Goal: Task Accomplishment & Management: Manage account settings

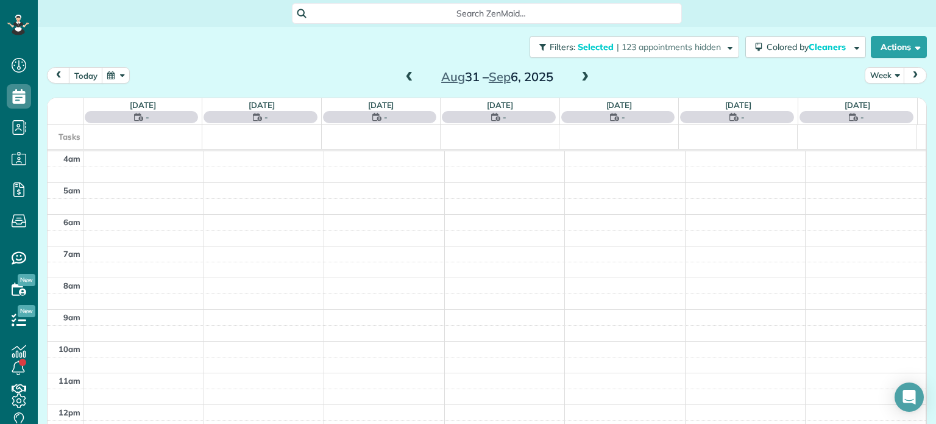
scroll to position [95, 0]
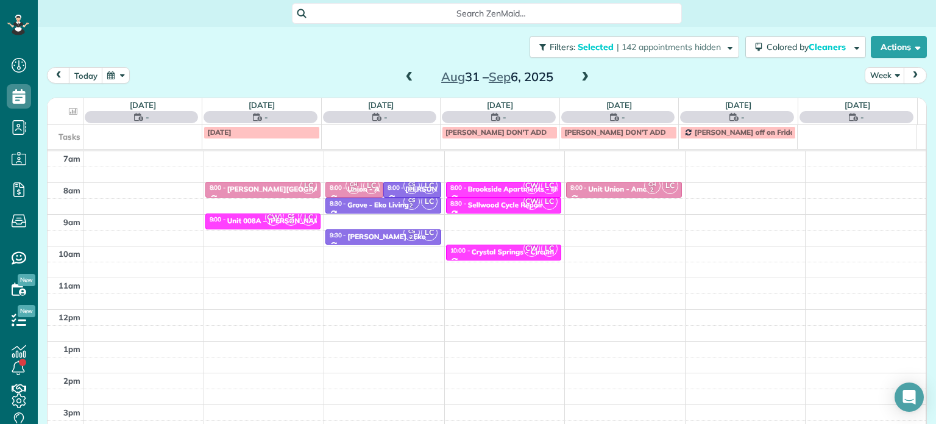
click at [404, 75] on span at bounding box center [409, 77] width 13 height 11
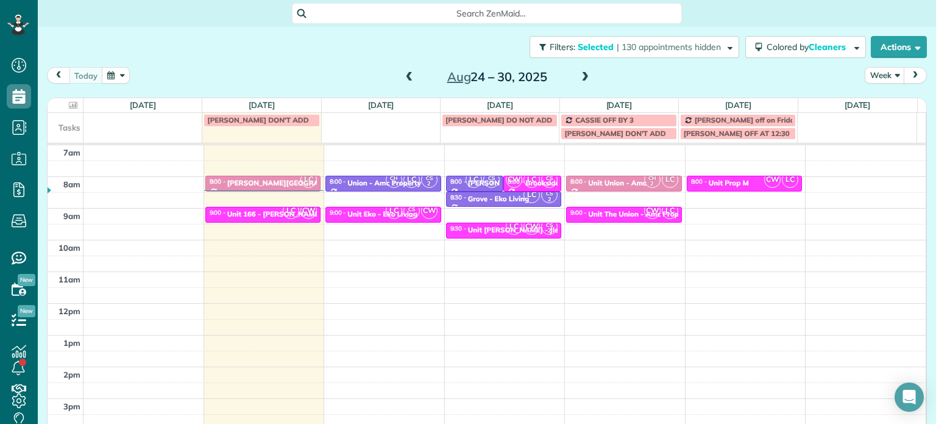
click at [578, 75] on span at bounding box center [584, 77] width 13 height 11
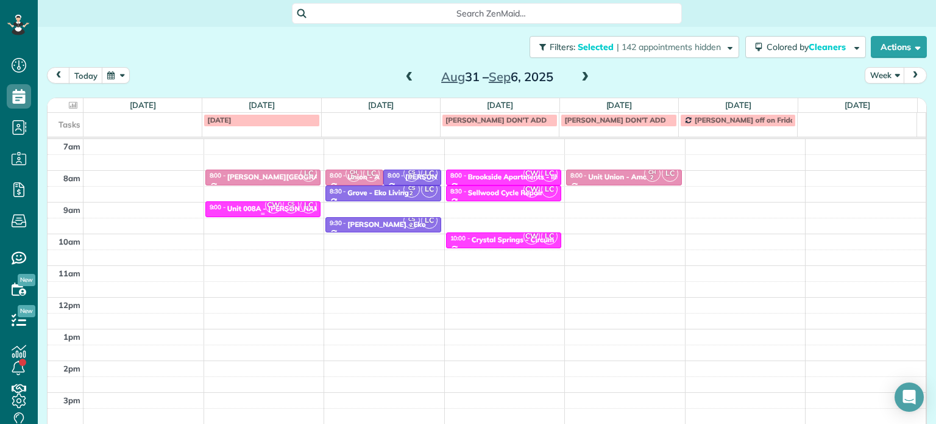
click at [270, 208] on span "CW" at bounding box center [273, 205] width 16 height 16
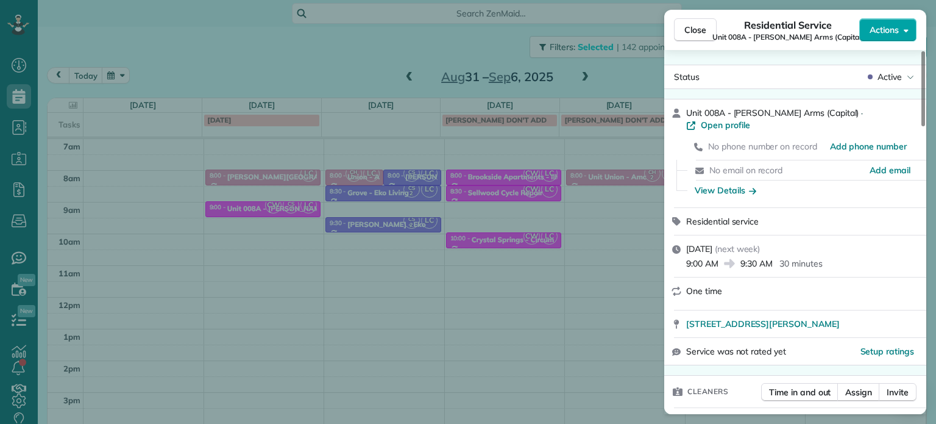
click at [892, 31] on span "Actions" at bounding box center [884, 30] width 29 height 12
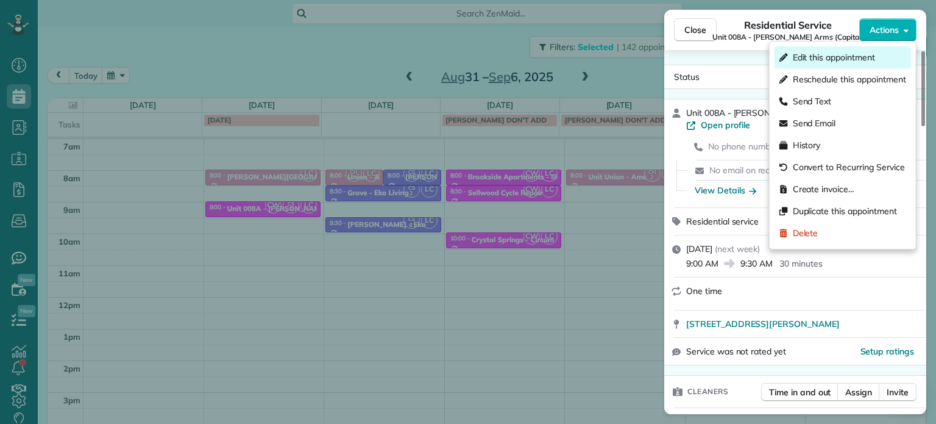
click at [868, 57] on span "Edit this appointment" at bounding box center [834, 57] width 82 height 12
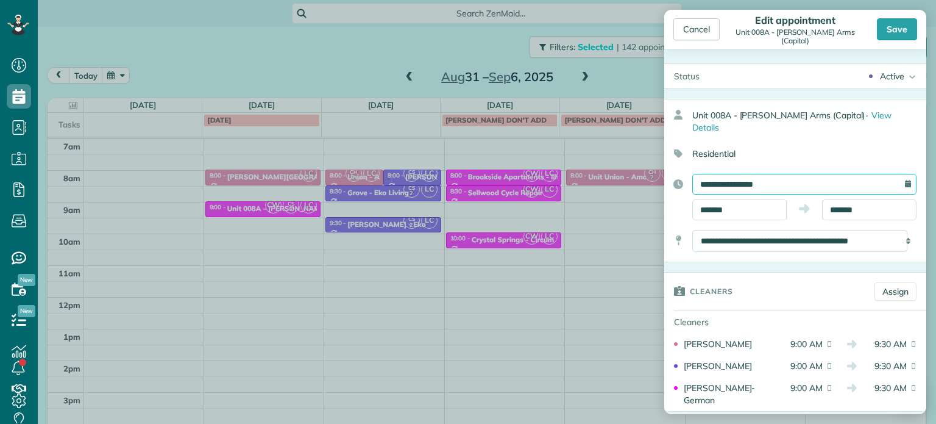
click at [768, 174] on input "**********" at bounding box center [804, 184] width 224 height 21
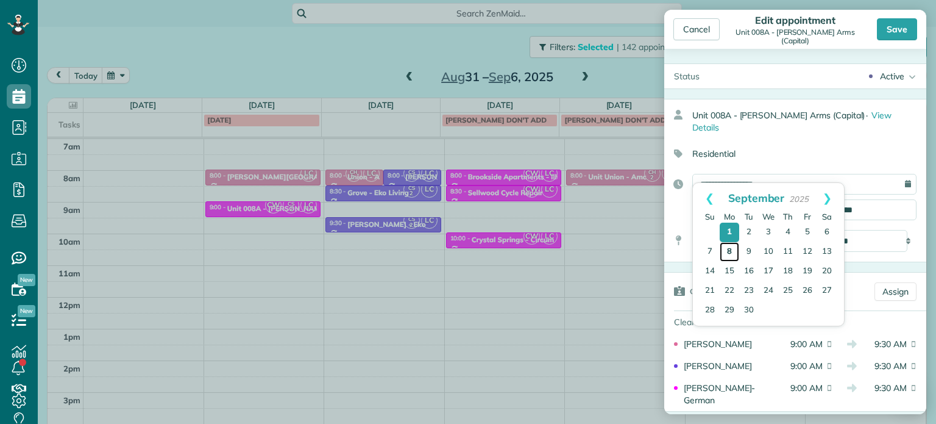
click at [733, 254] on link "8" at bounding box center [730, 252] width 20 height 20
type input "**********"
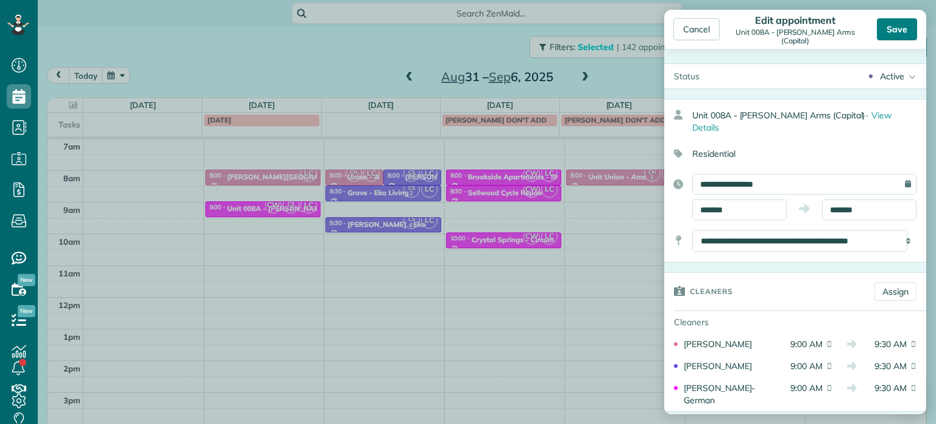
click at [898, 31] on div "Save" at bounding box center [897, 29] width 40 height 22
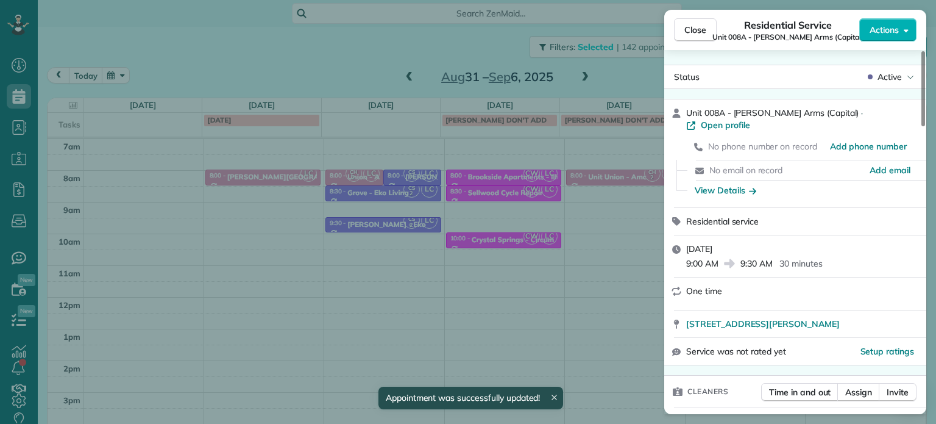
click at [616, 65] on div "Close Residential Service Unit 008A - [PERSON_NAME] Arms (Capital) Actions Stat…" at bounding box center [468, 212] width 936 height 424
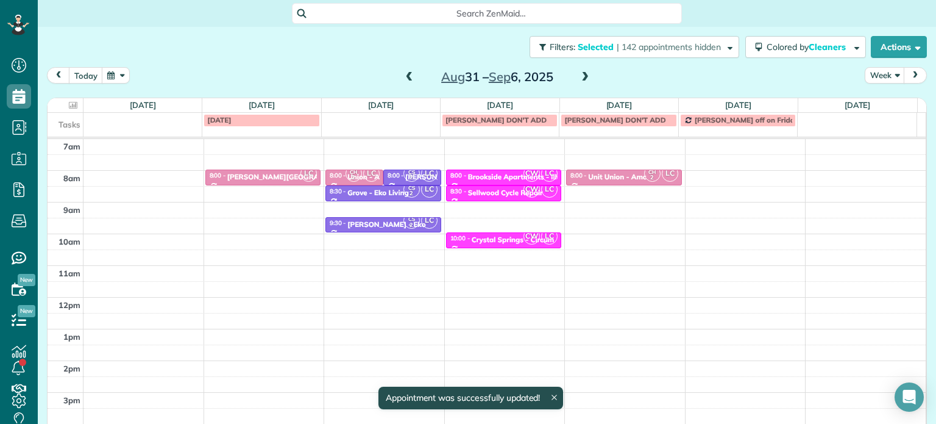
click at [580, 77] on span at bounding box center [584, 77] width 13 height 11
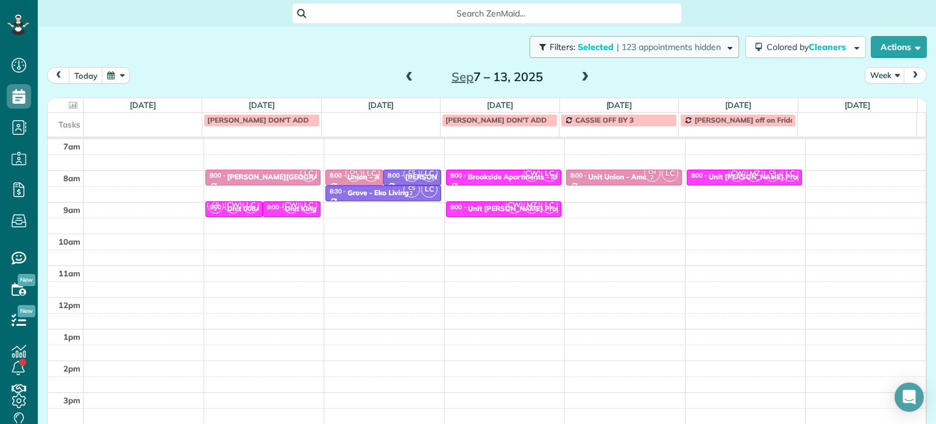
click at [611, 53] on button "Filters: Selected | 123 appointments hidden" at bounding box center [635, 47] width 210 height 22
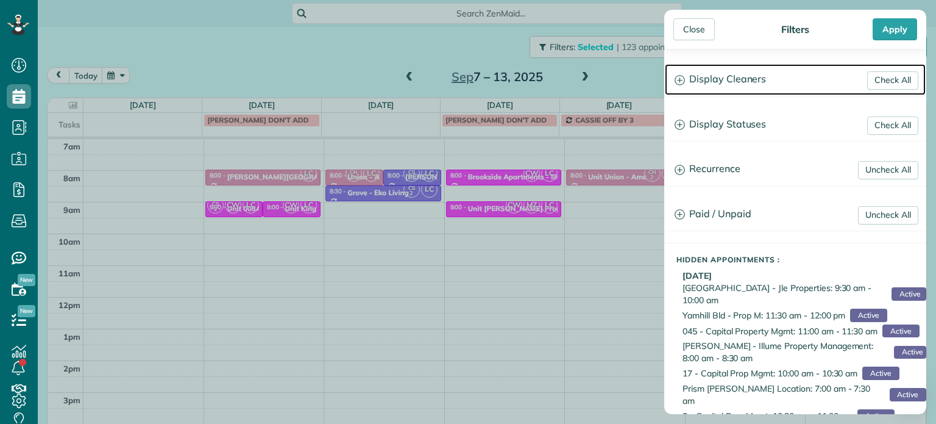
click at [736, 85] on h3 "Display Cleaners" at bounding box center [795, 79] width 261 height 31
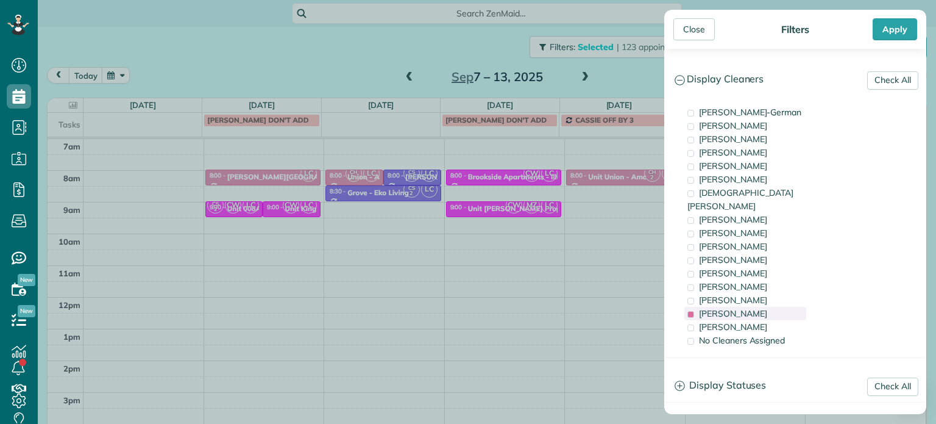
click at [752, 308] on span "[PERSON_NAME]" at bounding box center [733, 313] width 68 height 11
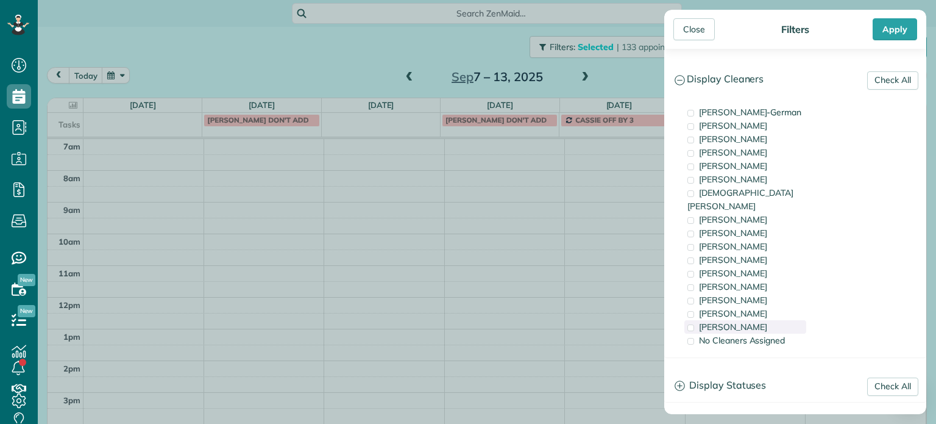
click at [760, 320] on div "[PERSON_NAME]" at bounding box center [746, 326] width 122 height 13
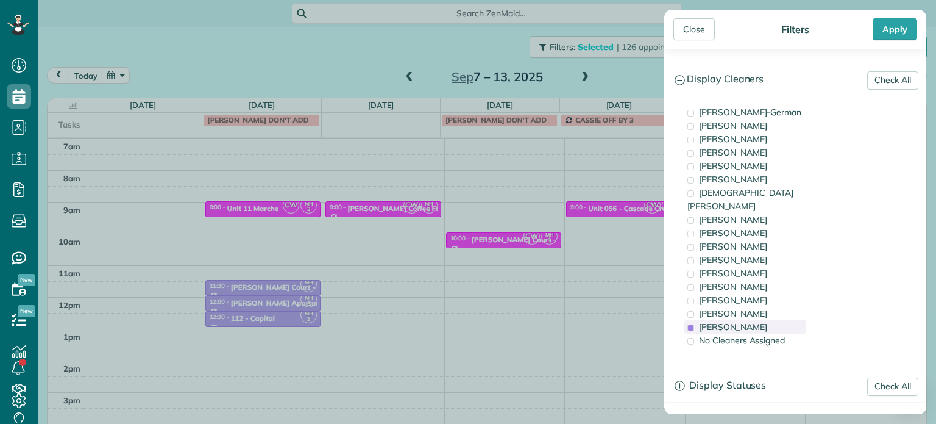
click at [760, 320] on div "[PERSON_NAME]" at bounding box center [746, 326] width 122 height 13
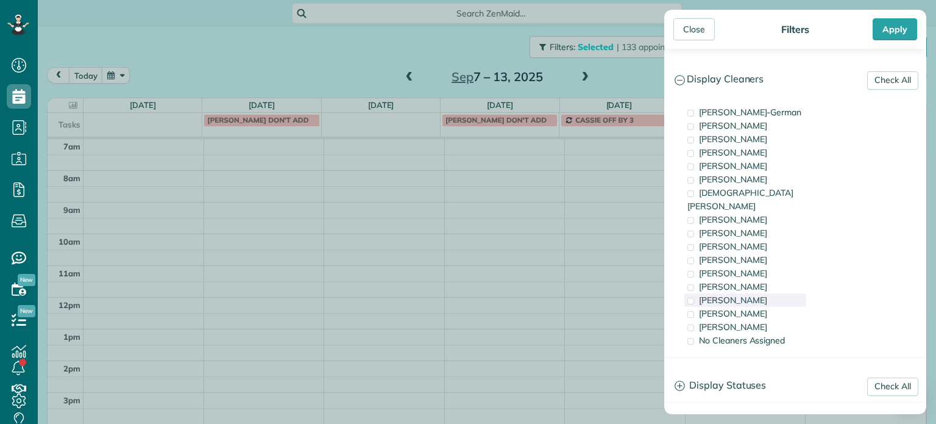
click at [757, 293] on div "[PERSON_NAME]" at bounding box center [746, 299] width 122 height 13
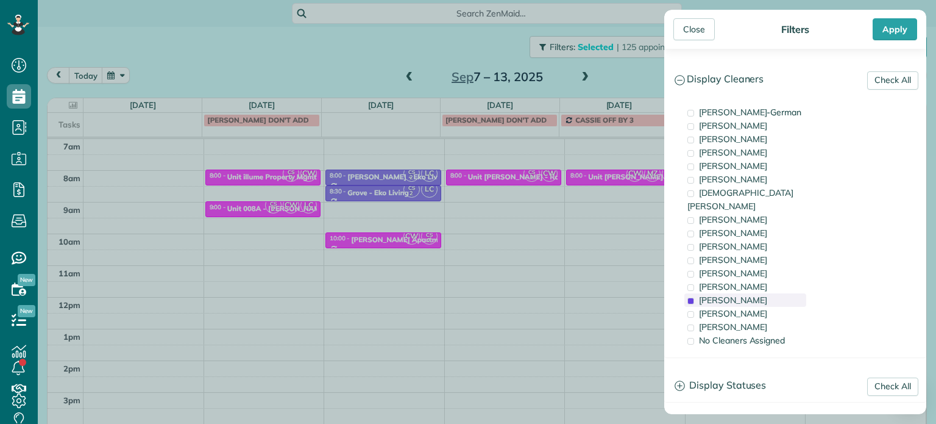
click at [757, 293] on div "[PERSON_NAME]" at bounding box center [746, 299] width 122 height 13
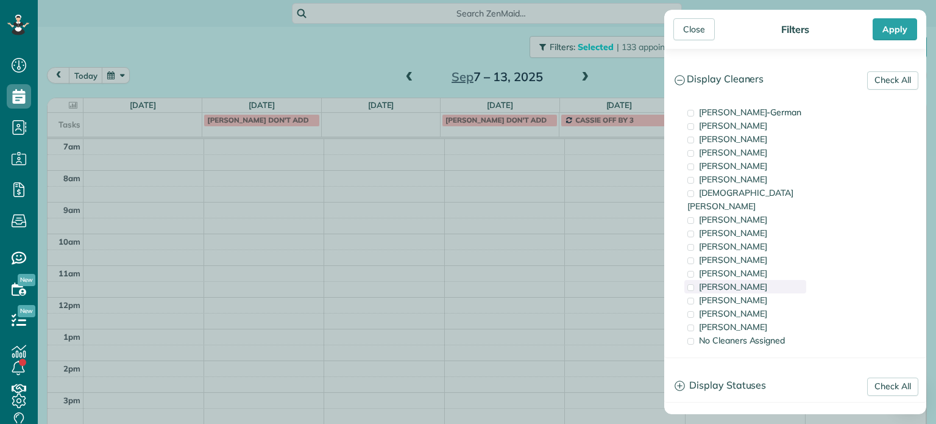
click at [755, 280] on div "[PERSON_NAME]" at bounding box center [746, 286] width 122 height 13
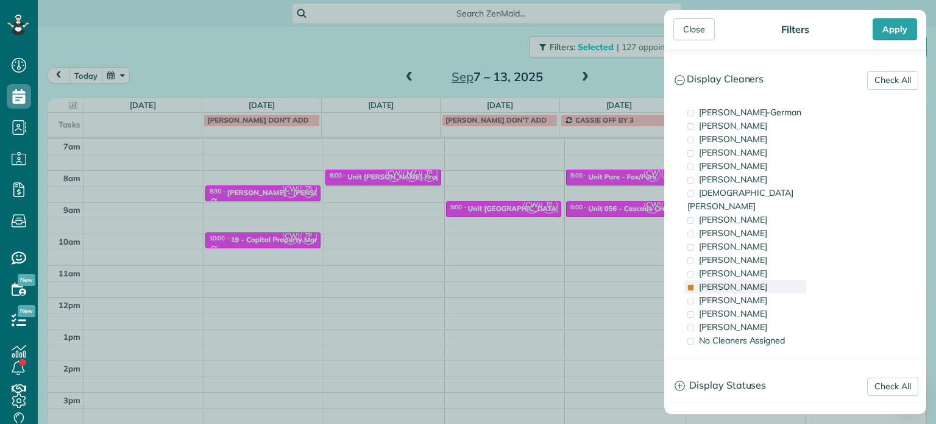
click at [755, 280] on div "[PERSON_NAME]" at bounding box center [746, 286] width 122 height 13
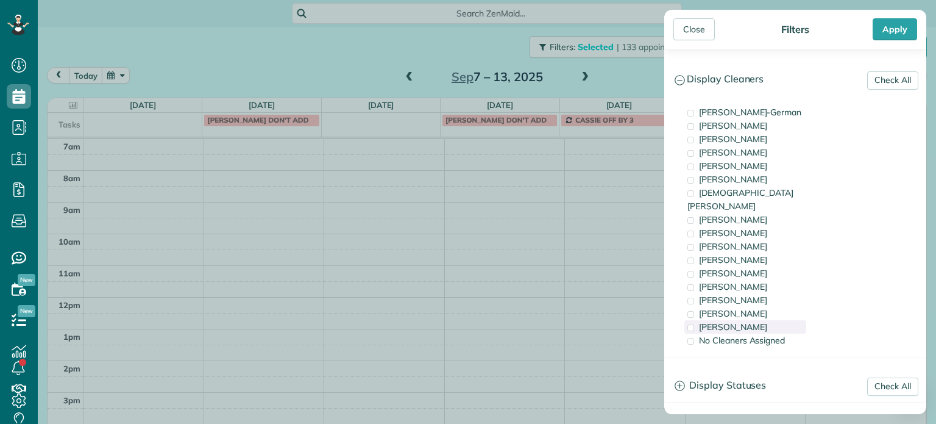
click at [760, 320] on div "[PERSON_NAME]" at bounding box center [746, 326] width 122 height 13
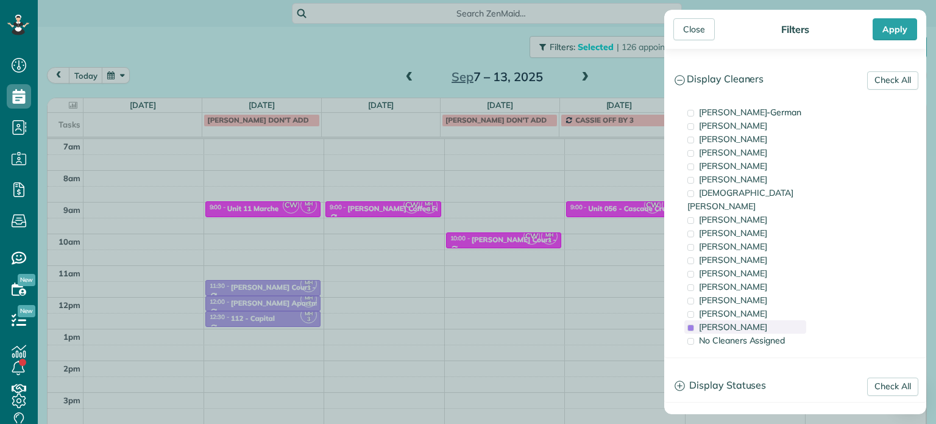
click at [760, 320] on div "[PERSON_NAME]" at bounding box center [746, 326] width 122 height 13
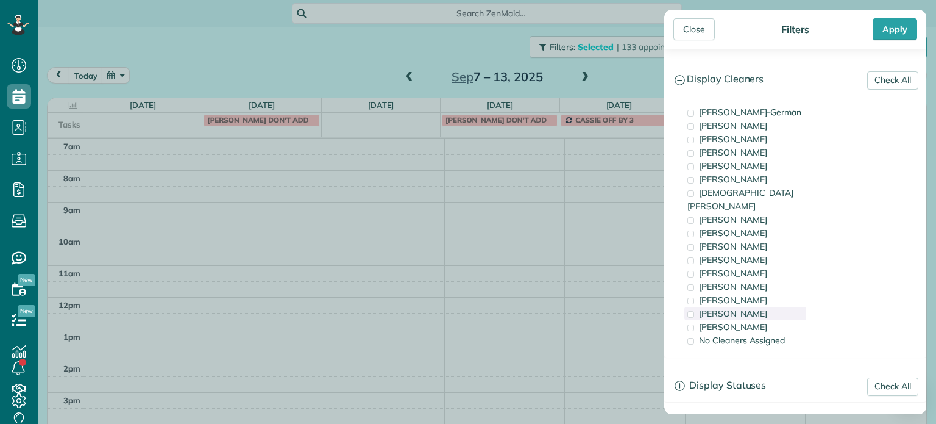
click at [755, 307] on div "[PERSON_NAME]" at bounding box center [746, 313] width 122 height 13
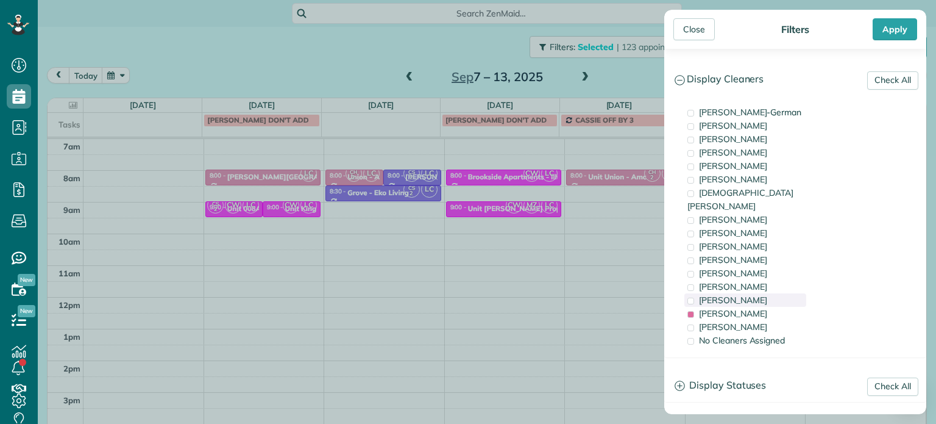
click at [752, 294] on span "[PERSON_NAME]" at bounding box center [733, 299] width 68 height 11
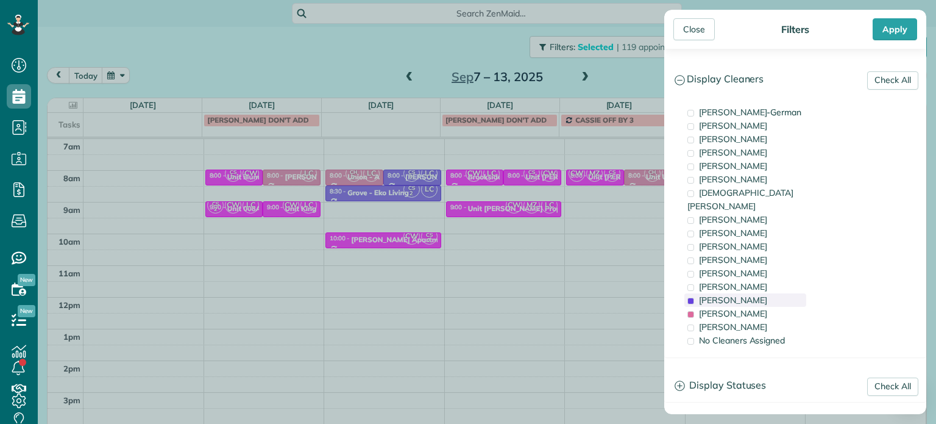
click at [752, 294] on span "[PERSON_NAME]" at bounding box center [733, 299] width 68 height 11
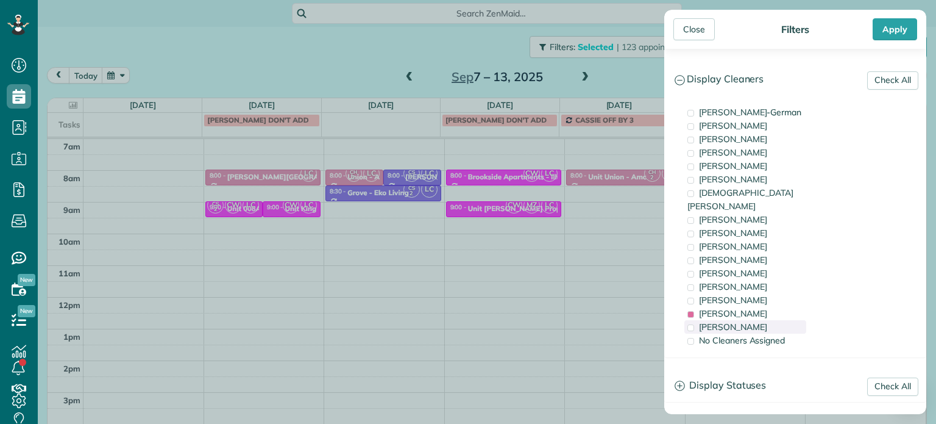
click at [764, 320] on div "[PERSON_NAME]" at bounding box center [746, 326] width 122 height 13
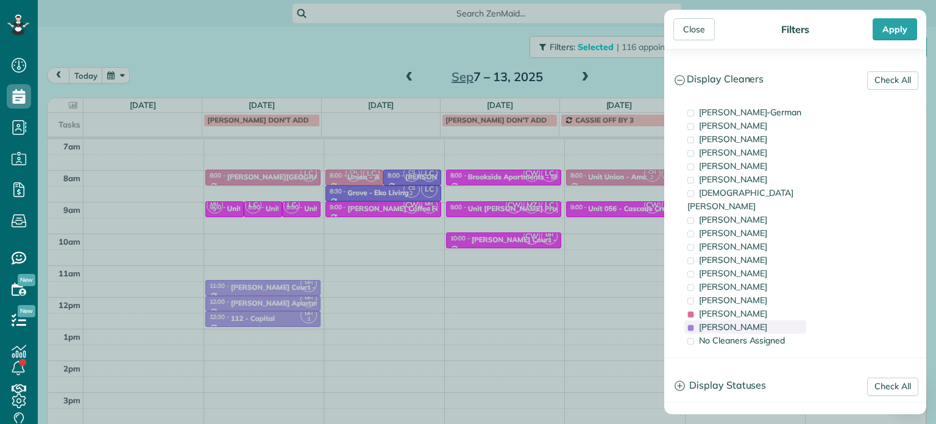
click at [764, 320] on div "[PERSON_NAME]" at bounding box center [746, 326] width 122 height 13
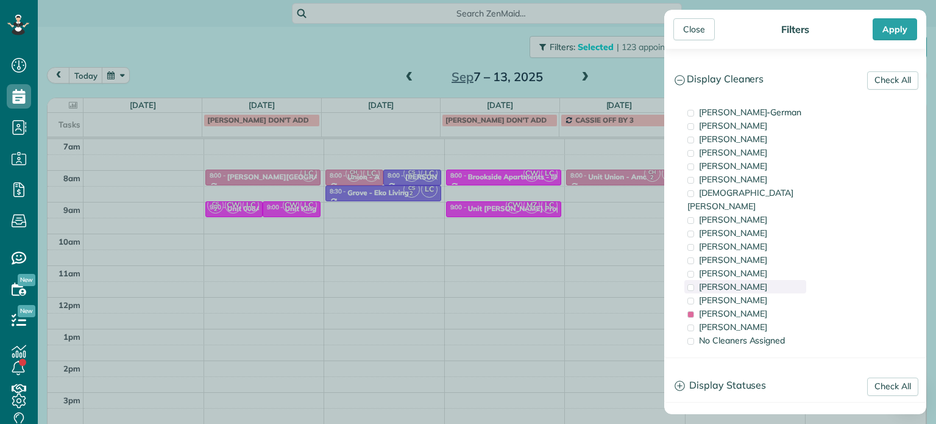
click at [758, 280] on div "[PERSON_NAME]" at bounding box center [746, 286] width 122 height 13
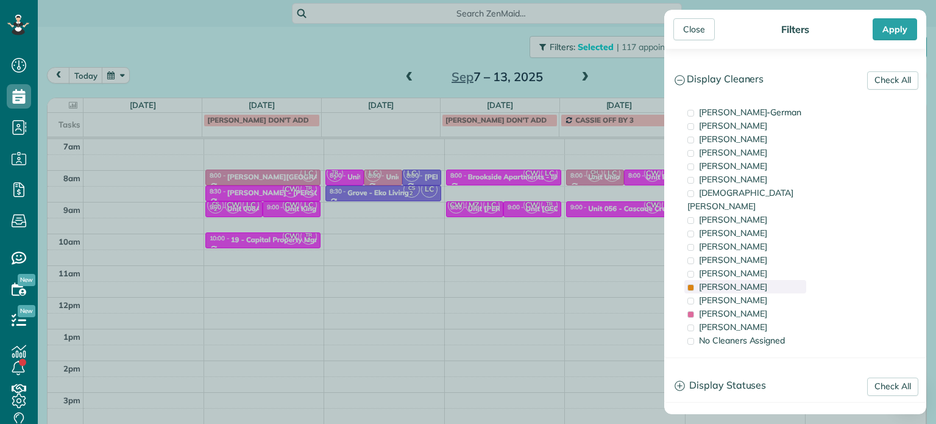
click at [758, 280] on div "[PERSON_NAME]" at bounding box center [746, 286] width 122 height 13
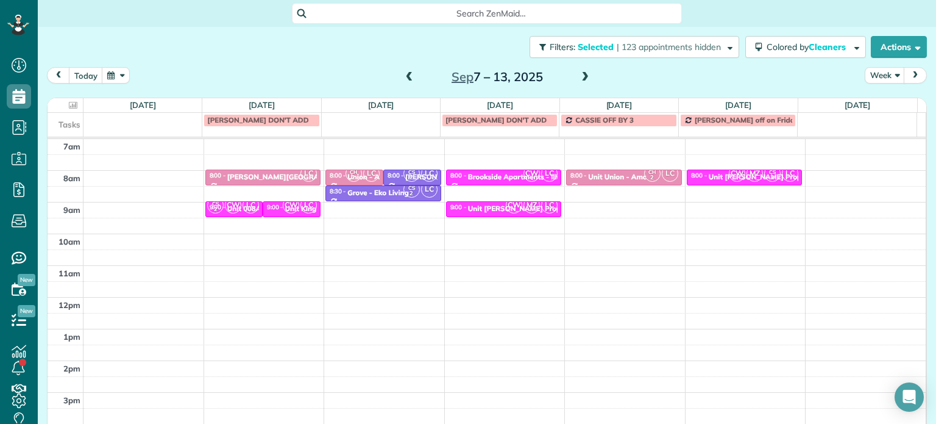
click at [595, 238] on div "Close Filters Apply Check All Display Cleaners [PERSON_NAME]-German [PERSON_NAM…" at bounding box center [468, 212] width 936 height 424
click at [692, 49] on span "| 123 appointments hidden" at bounding box center [669, 46] width 104 height 11
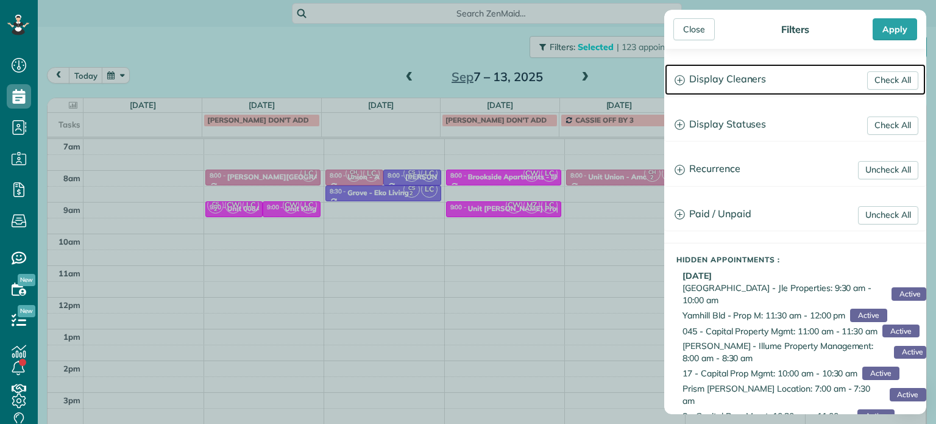
click at [724, 84] on h3 "Display Cleaners" at bounding box center [795, 79] width 261 height 31
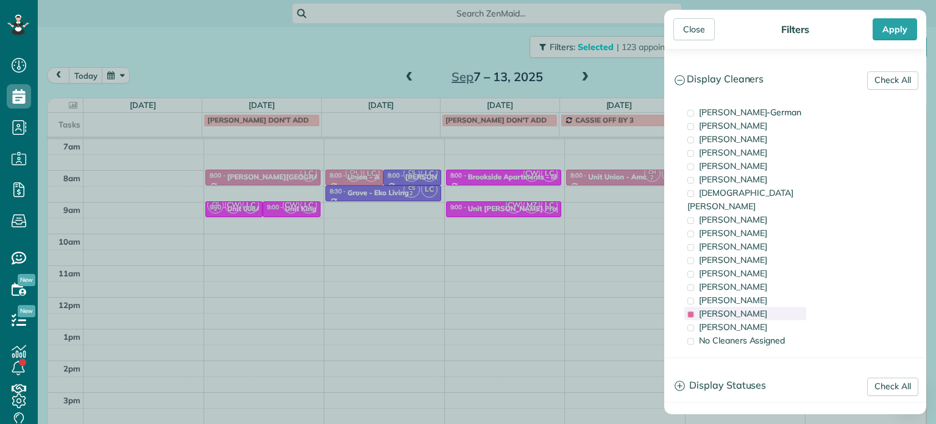
click at [732, 308] on span "[PERSON_NAME]" at bounding box center [733, 313] width 68 height 11
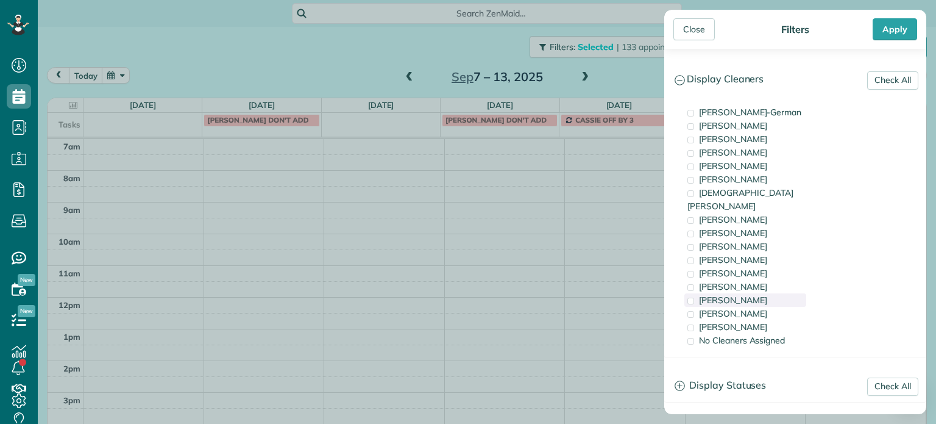
click at [736, 294] on span "[PERSON_NAME]" at bounding box center [733, 299] width 68 height 11
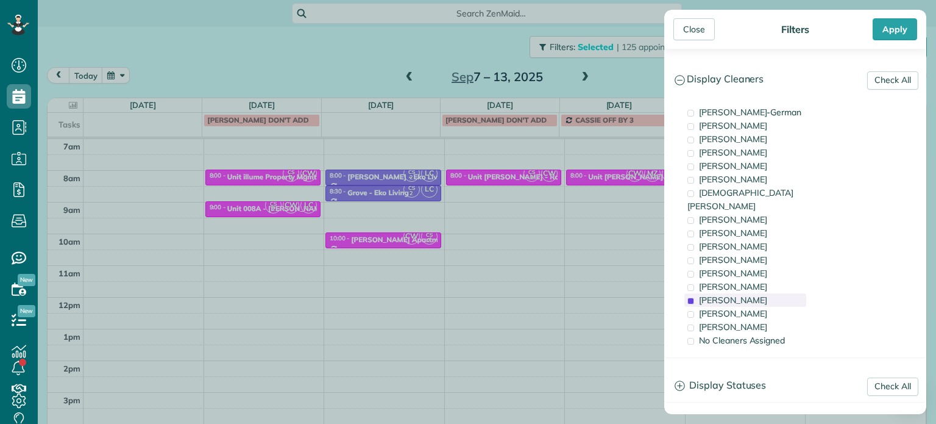
click at [736, 294] on span "[PERSON_NAME]" at bounding box center [733, 299] width 68 height 11
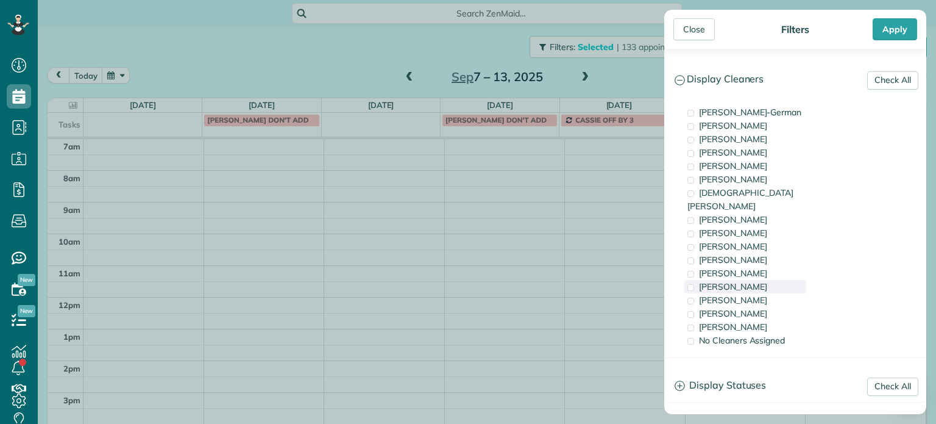
click at [738, 281] on span "[PERSON_NAME]" at bounding box center [733, 286] width 68 height 11
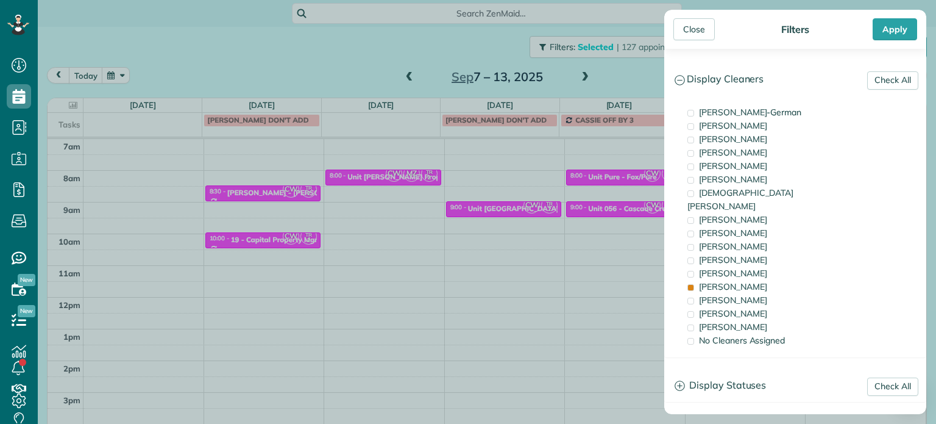
click at [632, 233] on div "Close Filters Apply Check All Display Cleaners [PERSON_NAME]-German [PERSON_NAM…" at bounding box center [468, 212] width 936 height 424
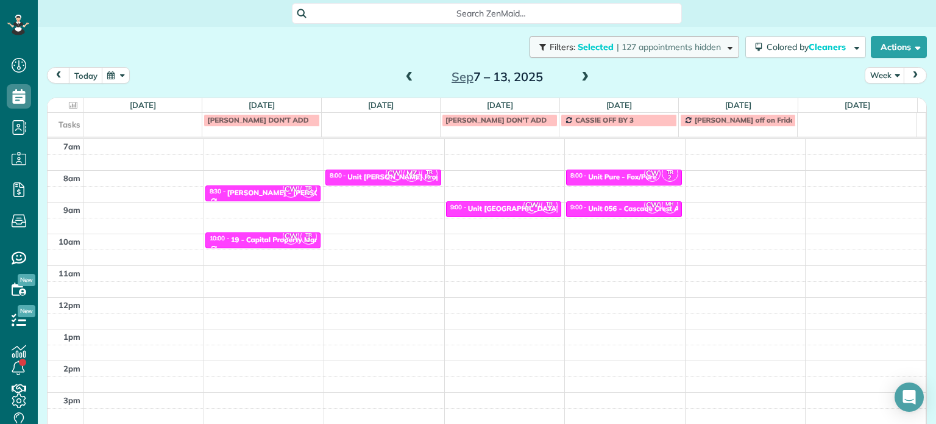
click at [682, 46] on span "| 127 appointments hidden" at bounding box center [669, 46] width 104 height 11
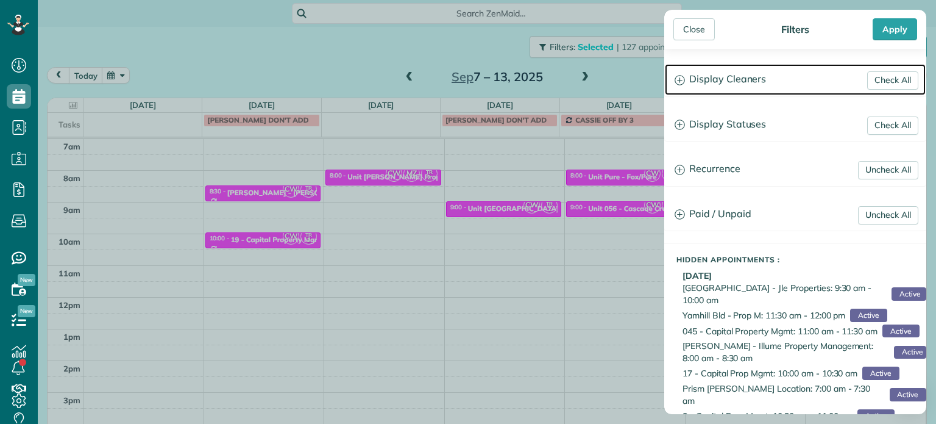
click at [725, 80] on h3 "Display Cleaners" at bounding box center [795, 79] width 261 height 31
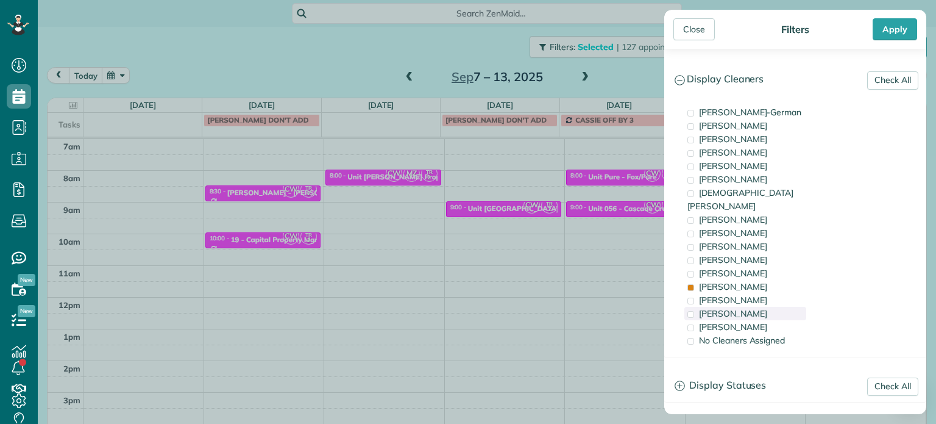
click at [736, 308] on span "[PERSON_NAME]" at bounding box center [733, 313] width 68 height 11
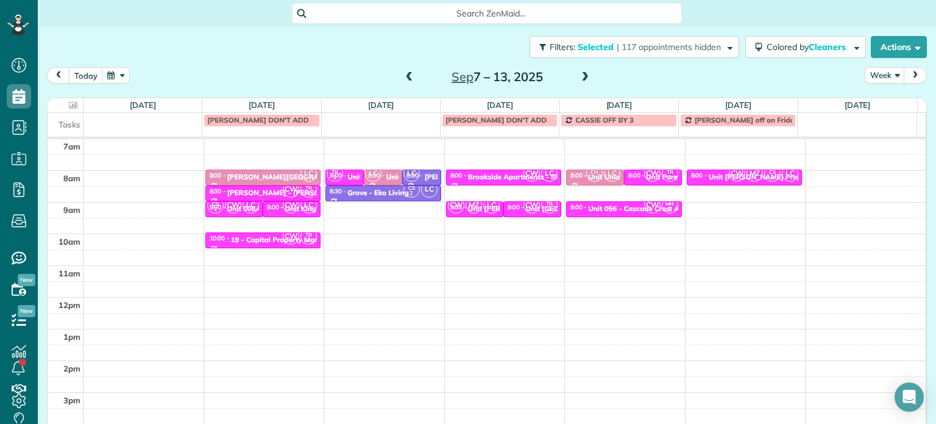
click at [627, 246] on div "Close Filters Apply Check All Display Cleaners [PERSON_NAME]-German [PERSON_NAM…" at bounding box center [468, 212] width 936 height 424
click at [749, 180] on div "CW MZ CS 2 LC" at bounding box center [763, 174] width 71 height 18
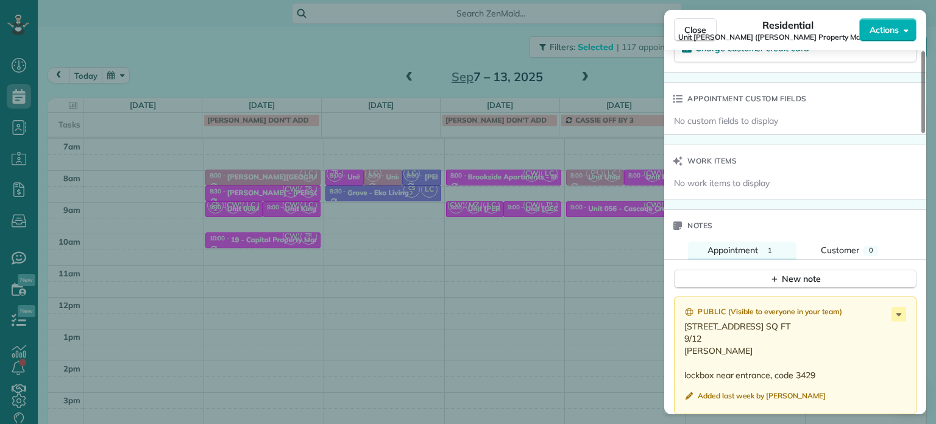
scroll to position [975, 0]
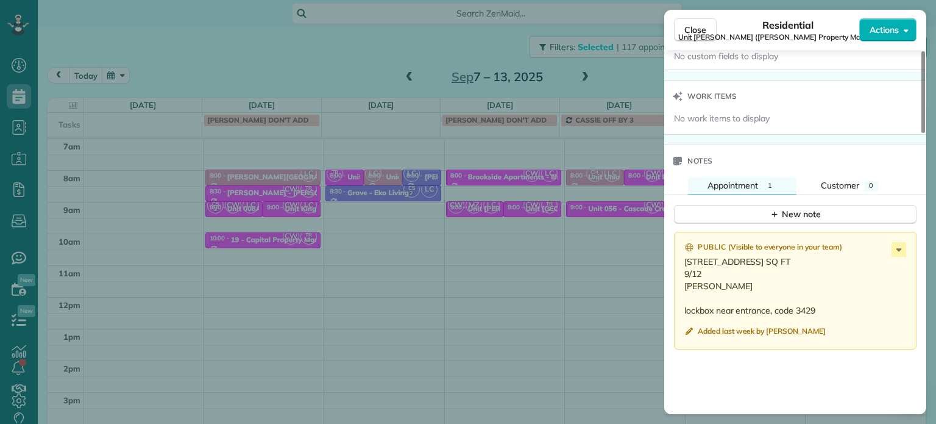
click at [632, 255] on div "Close Residential Unit [PERSON_NAME] ([PERSON_NAME] Property Management) Action…" at bounding box center [468, 212] width 936 height 424
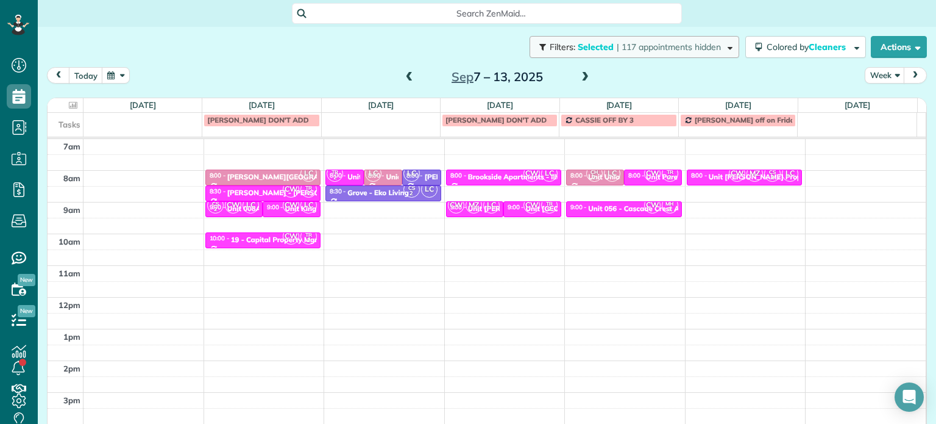
click at [681, 54] on button "Filters: Selected | 117 appointments hidden" at bounding box center [635, 47] width 210 height 22
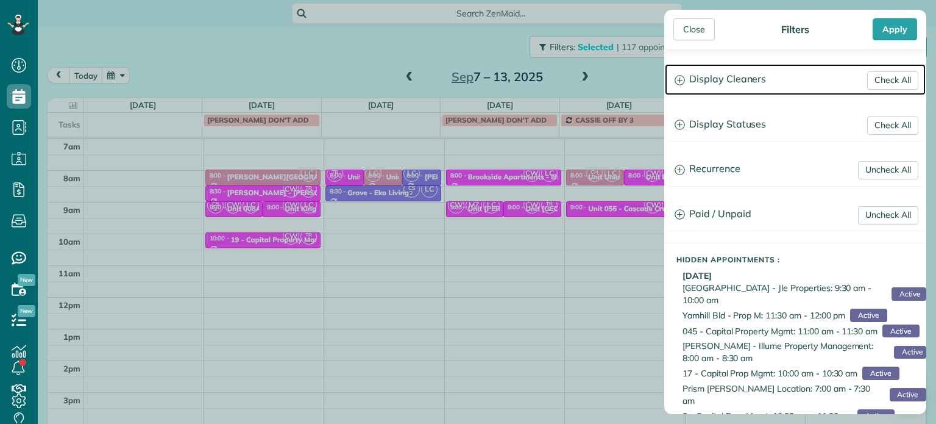
click at [716, 78] on h3 "Display Cleaners" at bounding box center [795, 79] width 261 height 31
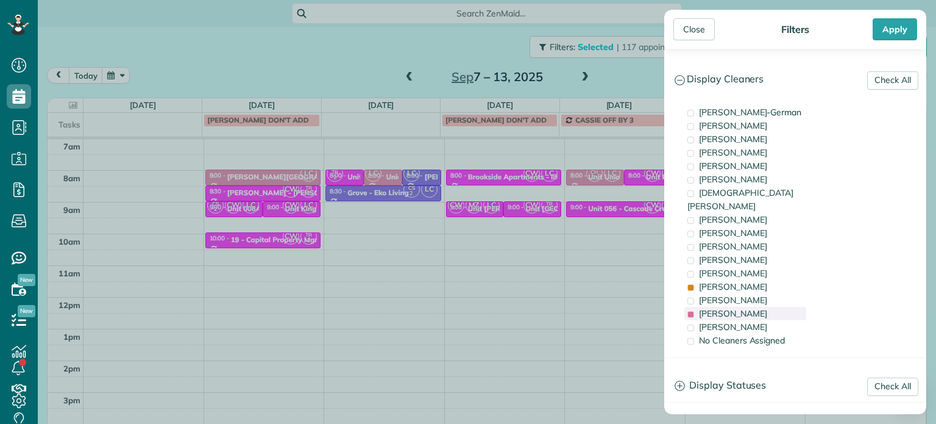
click at [742, 308] on span "[PERSON_NAME]" at bounding box center [733, 313] width 68 height 11
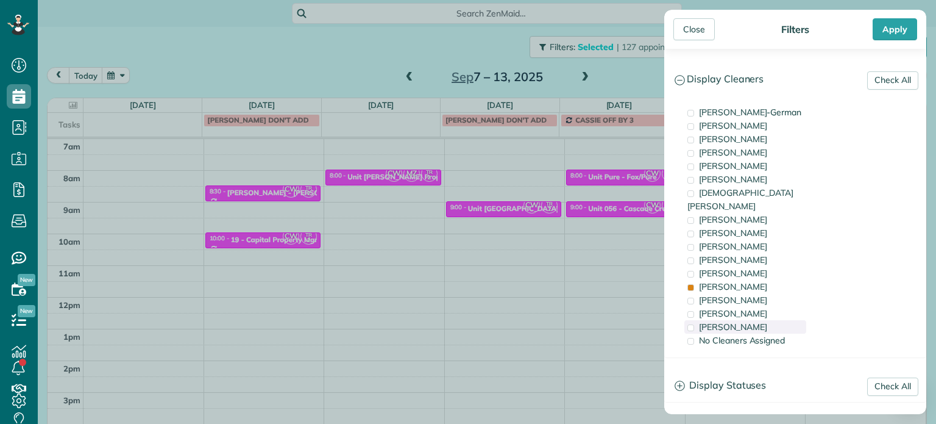
click at [749, 321] on span "[PERSON_NAME]" at bounding box center [733, 326] width 68 height 11
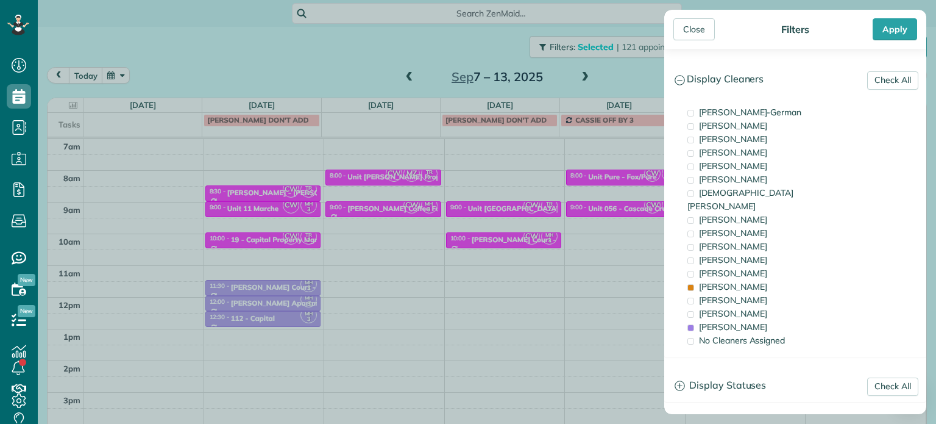
click at [623, 268] on div "Close Filters Apply Check All Display Cleaners [PERSON_NAME]-German [PERSON_NAM…" at bounding box center [468, 212] width 936 height 424
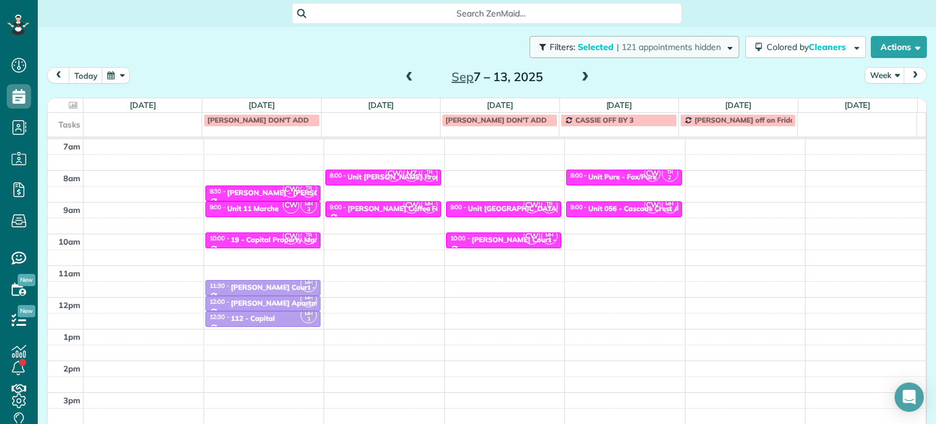
click at [704, 45] on span "| 121 appointments hidden" at bounding box center [669, 46] width 104 height 11
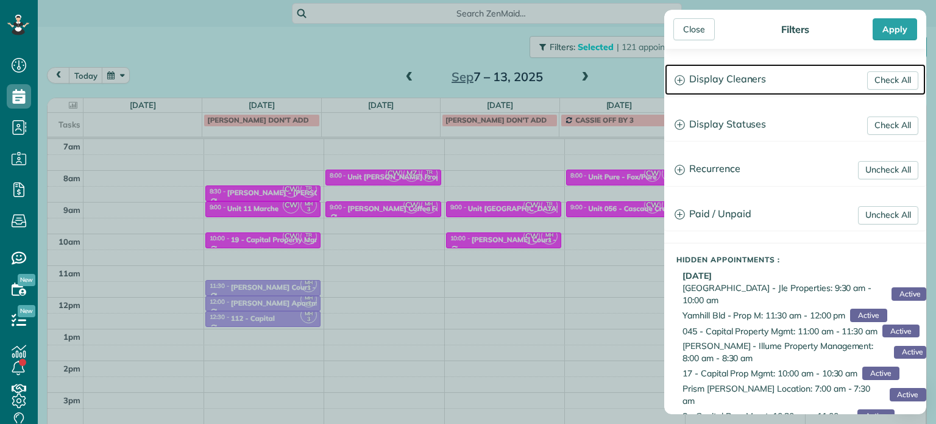
click at [717, 74] on h3 "Display Cleaners" at bounding box center [795, 79] width 261 height 31
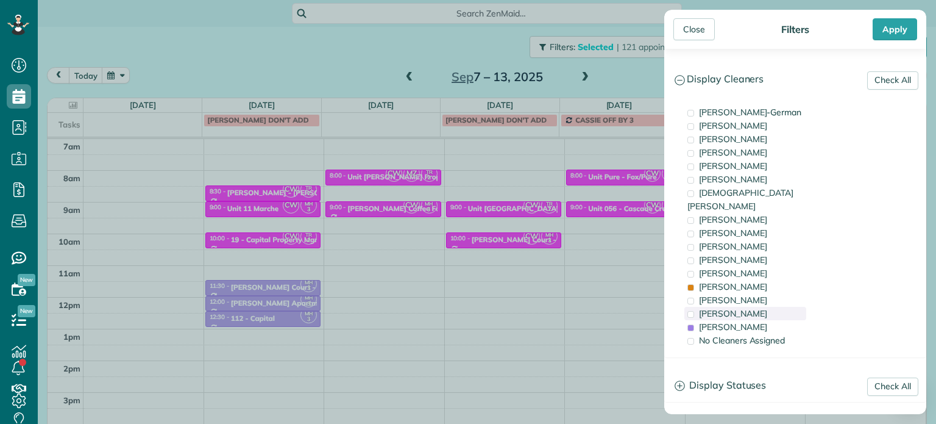
click at [738, 308] on span "[PERSON_NAME]" at bounding box center [733, 313] width 68 height 11
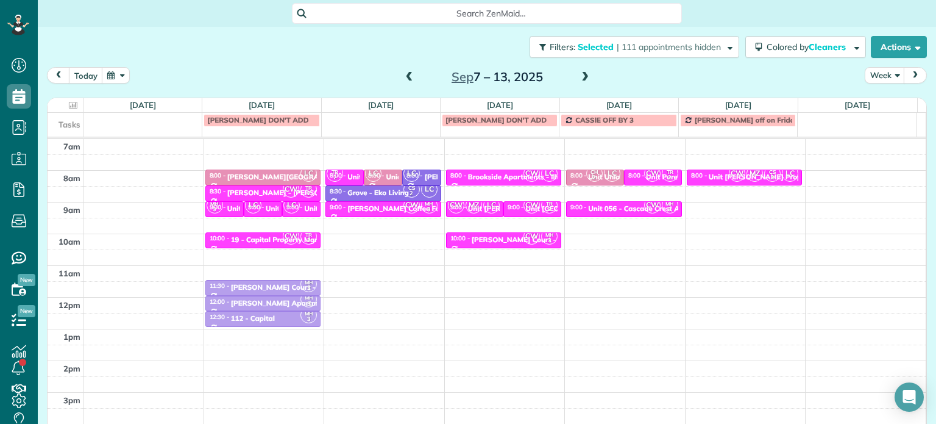
click at [406, 229] on div "Close Filters Apply Check All Display Cleaners [PERSON_NAME]-German [PERSON_NAM…" at bounding box center [468, 212] width 936 height 424
click at [257, 210] on div "CS 2 CW LC" at bounding box center [261, 187] width 35 height 53
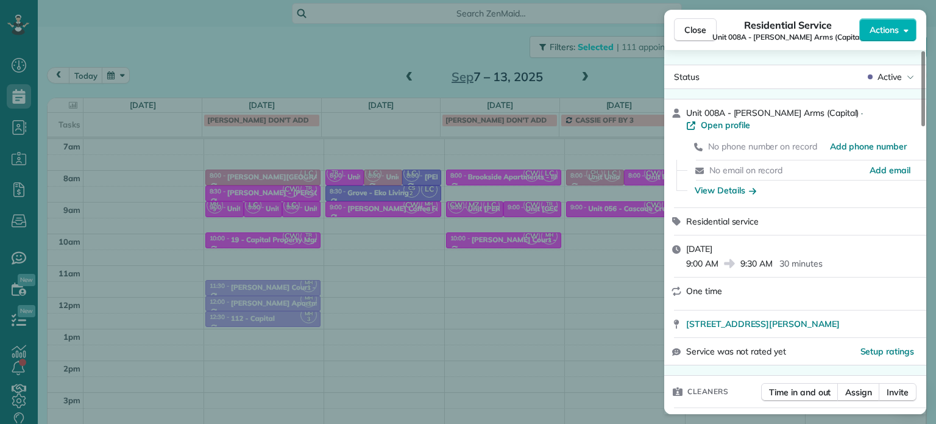
click at [333, 230] on div "Close Residential Service Unit 008A - [PERSON_NAME] Arms (Capital) Actions Stat…" at bounding box center [468, 212] width 936 height 424
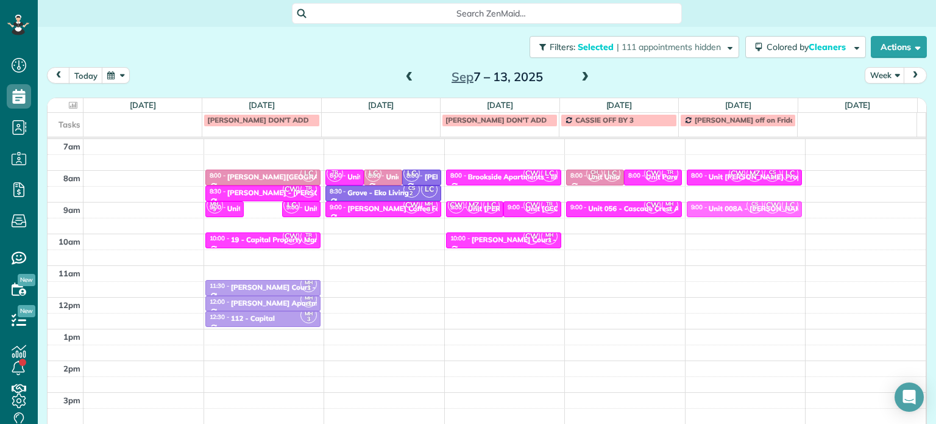
drag, startPoint x: 263, startPoint y: 210, endPoint x: 707, endPoint y: 206, distance: 444.4
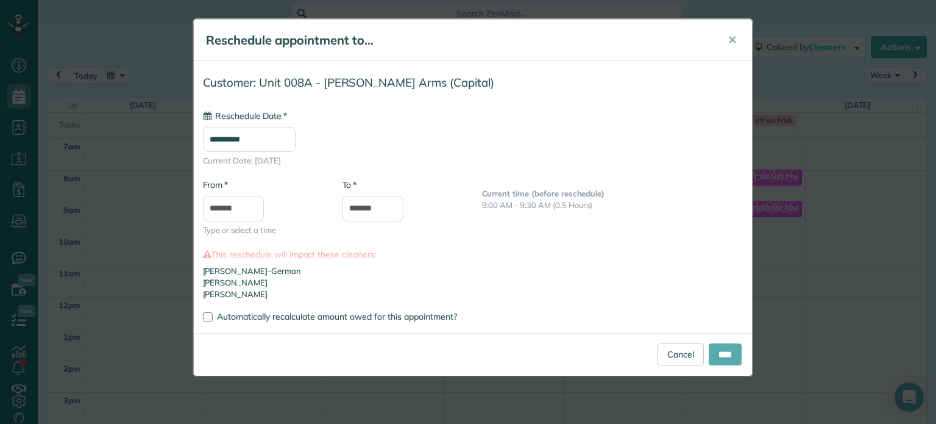
type input "**********"
click at [722, 344] on input "****" at bounding box center [725, 354] width 33 height 22
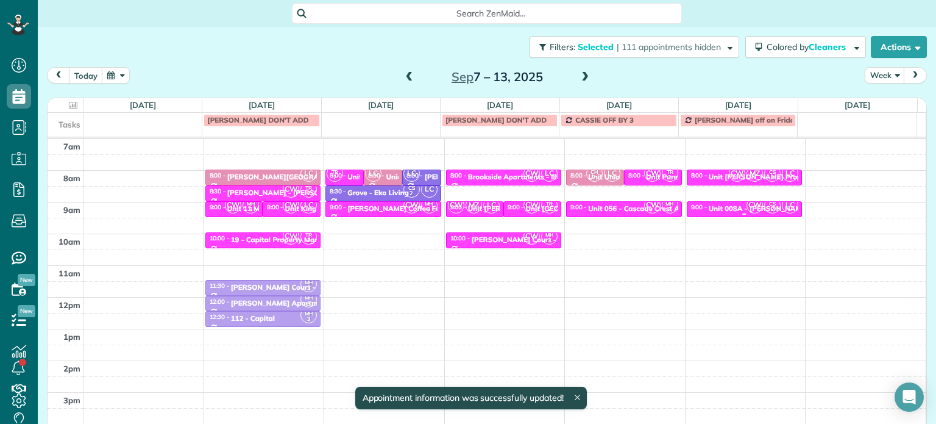
click at [747, 207] on span "CW" at bounding box center [755, 205] width 16 height 16
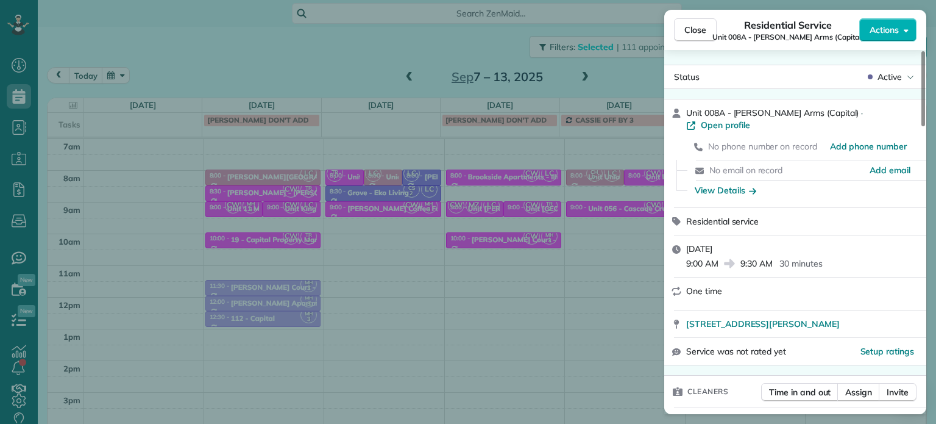
scroll to position [124, 0]
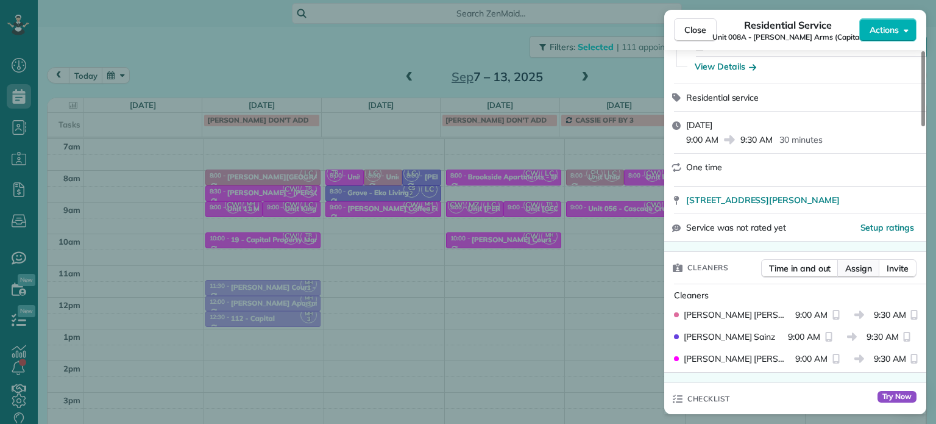
click at [858, 262] on span "Assign" at bounding box center [858, 268] width 27 height 12
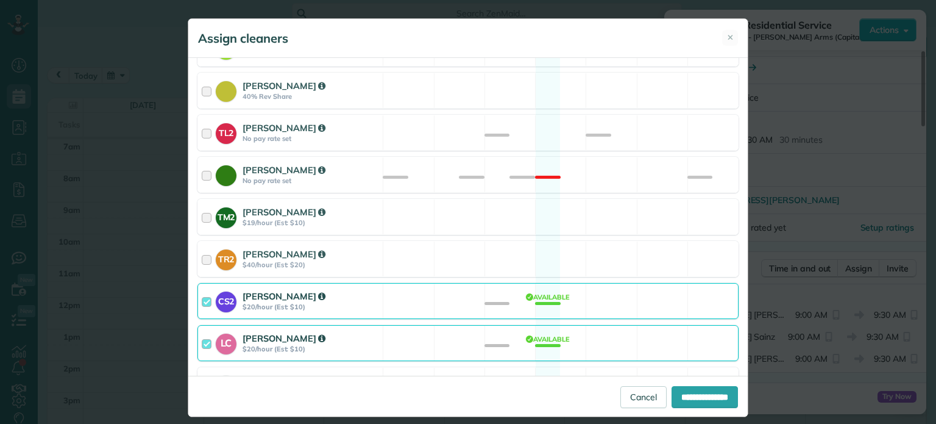
scroll to position [528, 0]
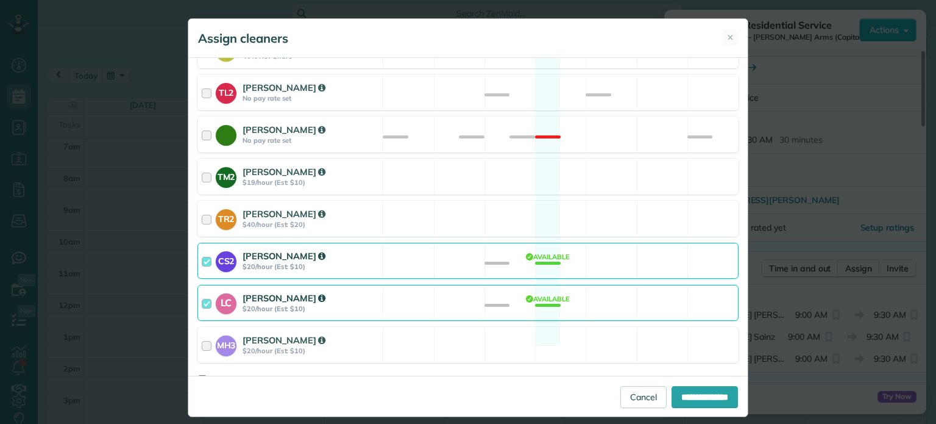
click at [542, 251] on div "CS2 [PERSON_NAME] $20/hour (Est: $10) Available" at bounding box center [468, 261] width 541 height 36
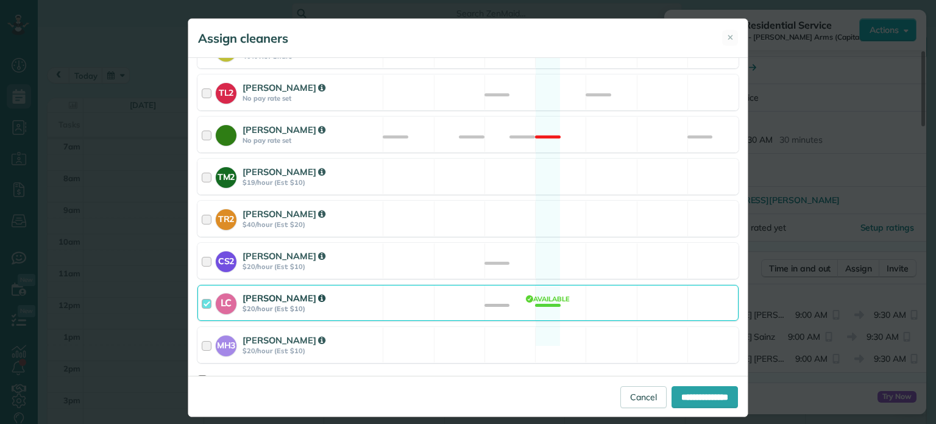
click at [552, 285] on div "LC [PERSON_NAME] $20/hour (Est: $10) Available" at bounding box center [468, 303] width 541 height 36
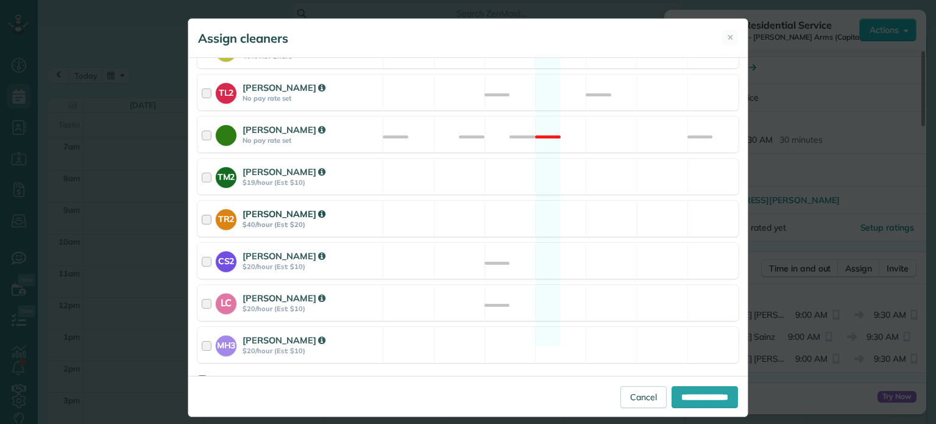
click at [543, 204] on div "TR2 [PERSON_NAME] $40/hour (Est: $20) Available" at bounding box center [468, 219] width 541 height 36
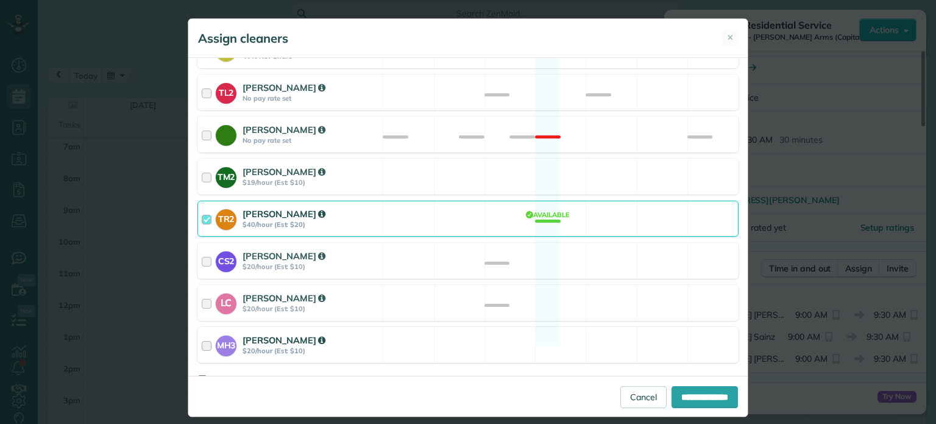
click at [583, 328] on div "MH3 [PERSON_NAME] $20/hour (Est: $10) Available" at bounding box center [468, 345] width 541 height 36
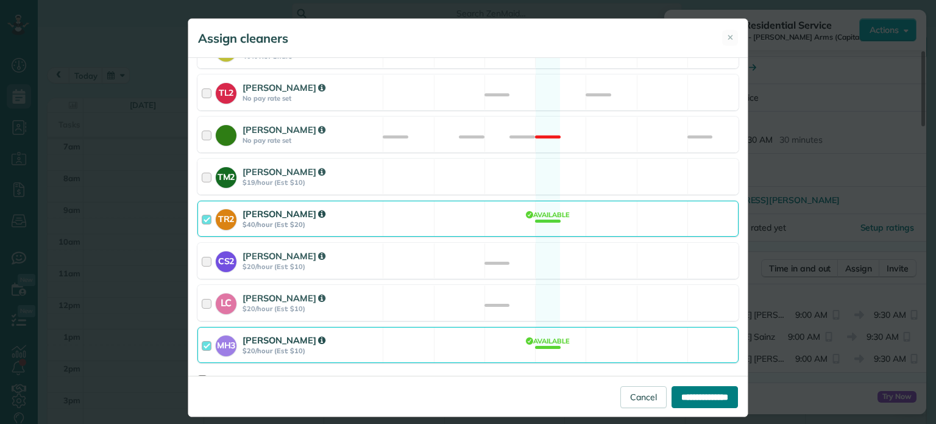
click at [673, 388] on input "**********" at bounding box center [705, 397] width 66 height 22
type input "**********"
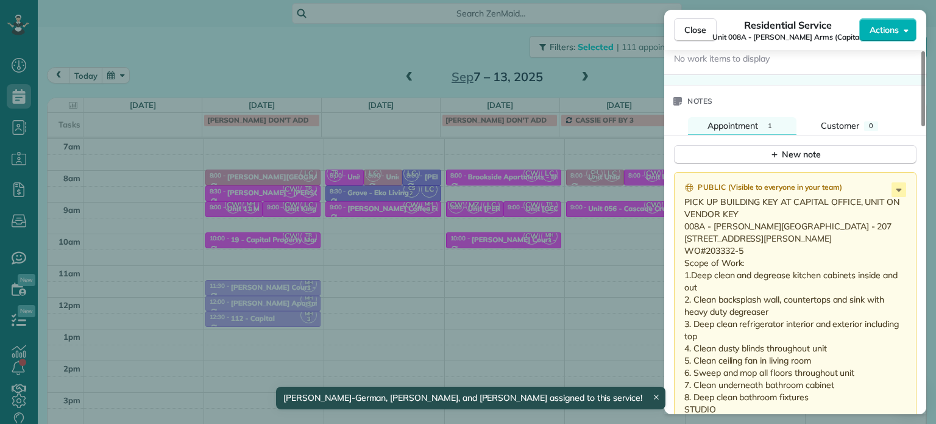
scroll to position [1163, 0]
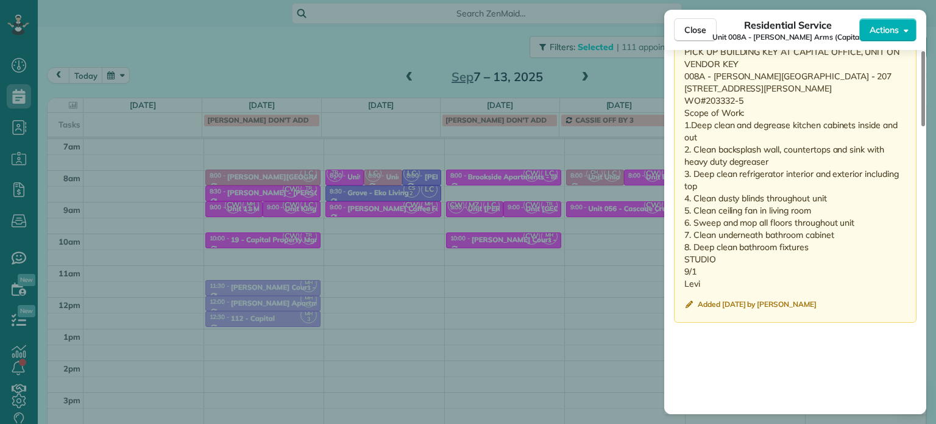
click at [606, 237] on div "Close Residential Service Unit 008A - [PERSON_NAME] Arms (Capital) Actions Stat…" at bounding box center [468, 212] width 936 height 424
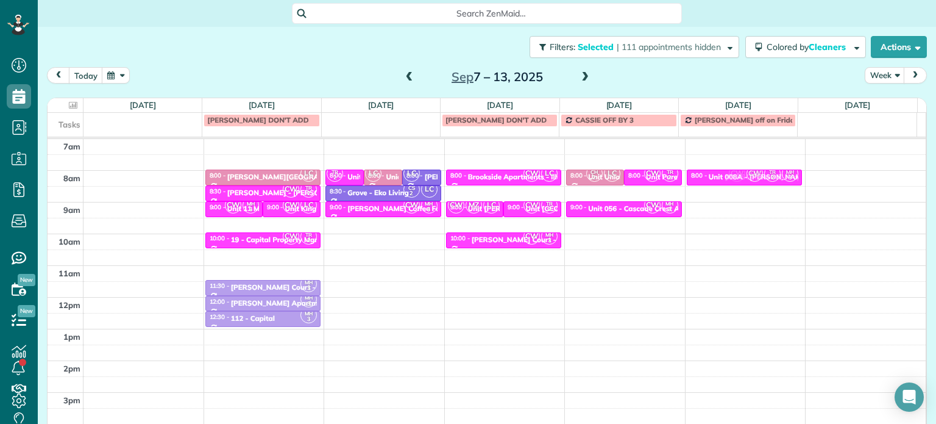
drag, startPoint x: 736, startPoint y: 210, endPoint x: 735, endPoint y: 181, distance: 28.7
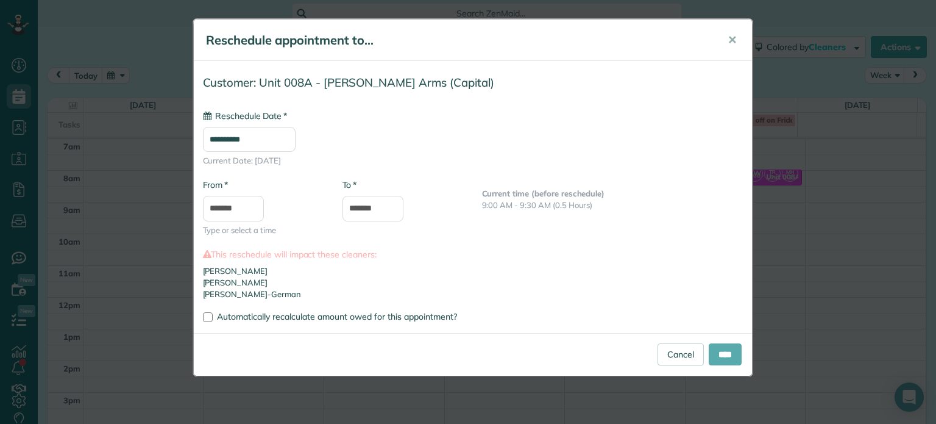
type input "**********"
click at [724, 353] on input "****" at bounding box center [725, 354] width 33 height 22
